Goal: Task Accomplishment & Management: Use online tool/utility

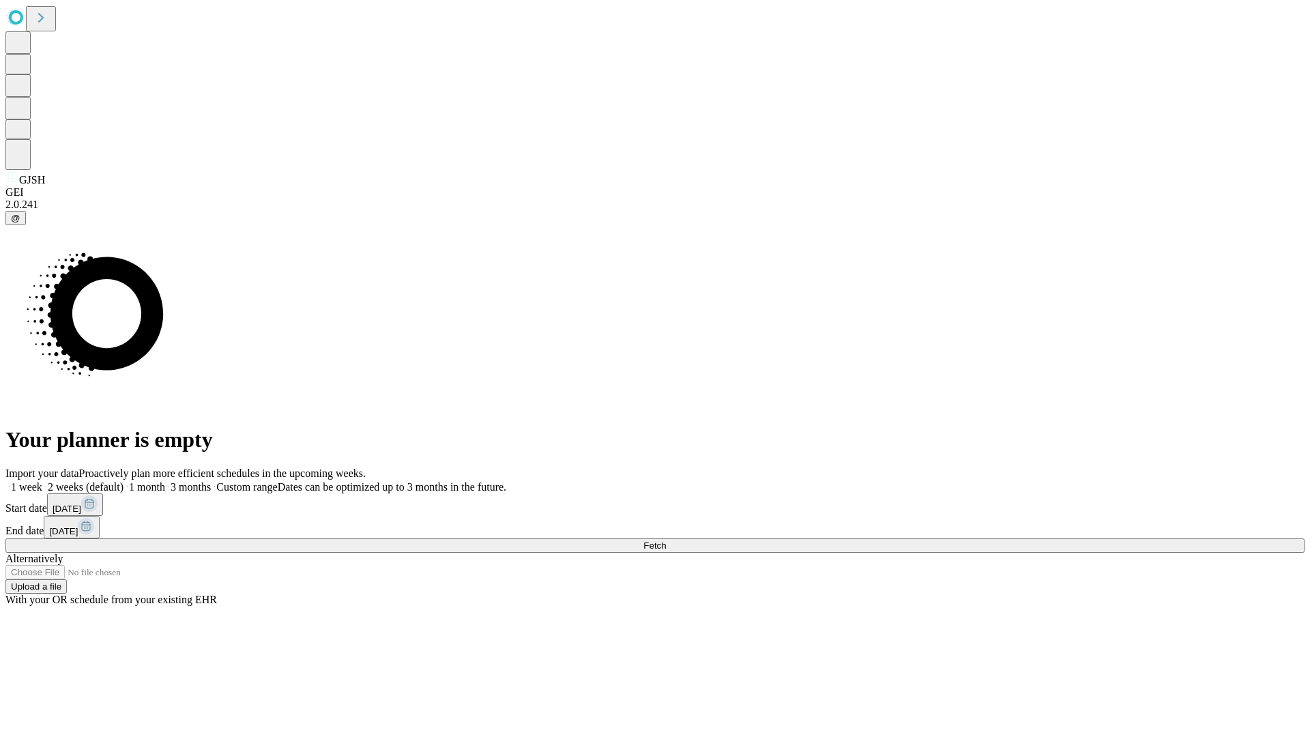
click at [666, 540] on span "Fetch" at bounding box center [654, 545] width 23 height 10
